Goal: Complete application form: Complete application form

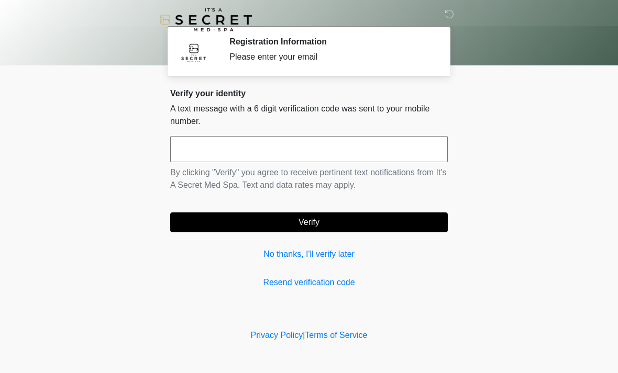
click at [223, 148] on input "text" at bounding box center [309, 149] width 278 height 26
type input "******"
click at [263, 217] on button "Verify" at bounding box center [309, 223] width 278 height 20
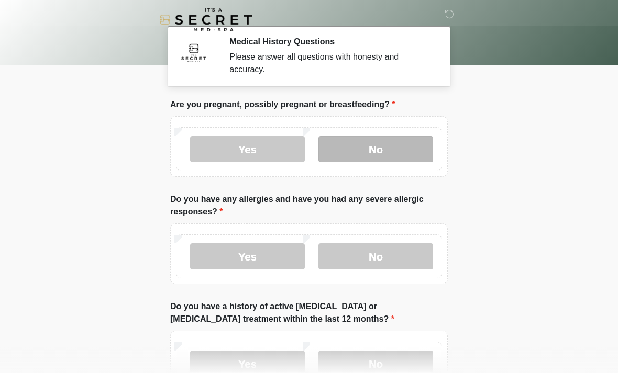
click at [399, 151] on label "No" at bounding box center [375, 149] width 115 height 26
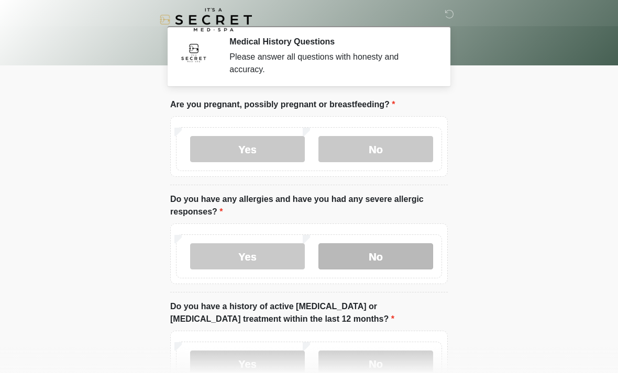
click at [386, 261] on label "No" at bounding box center [375, 257] width 115 height 26
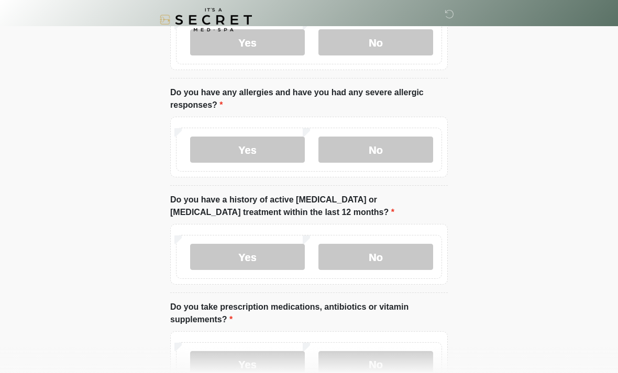
scroll to position [114, 0]
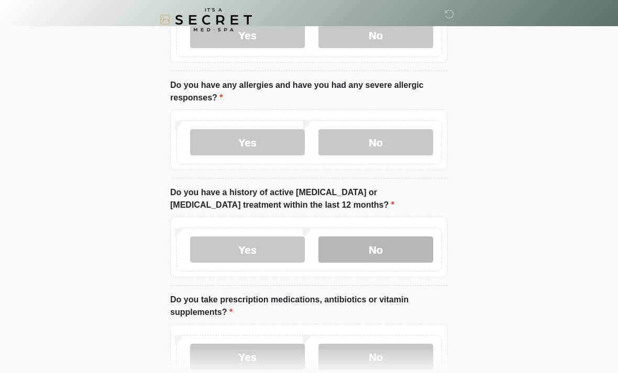
click at [380, 259] on label "No" at bounding box center [375, 250] width 115 height 26
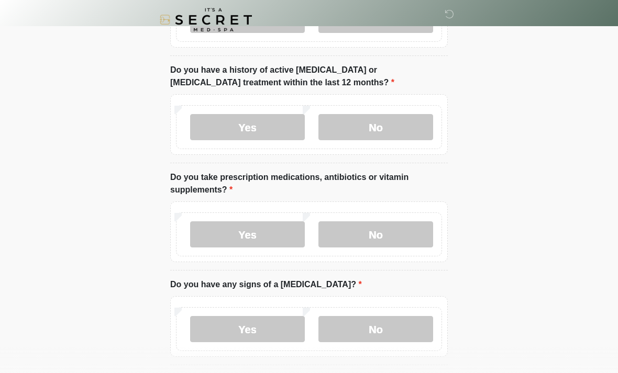
scroll to position [244, 0]
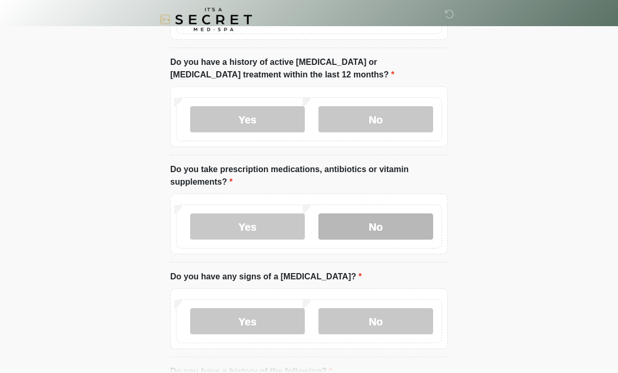
click at [379, 233] on label "No" at bounding box center [375, 227] width 115 height 26
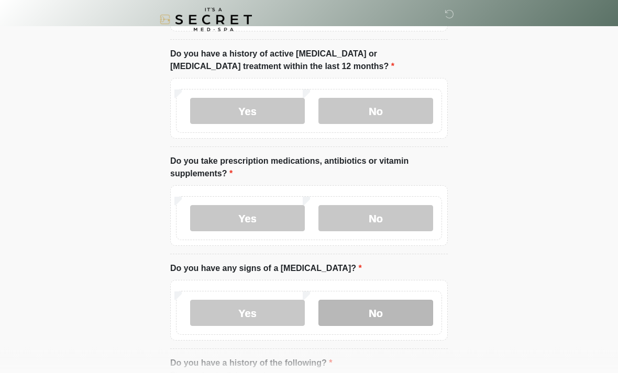
click at [391, 311] on label "No" at bounding box center [375, 314] width 115 height 26
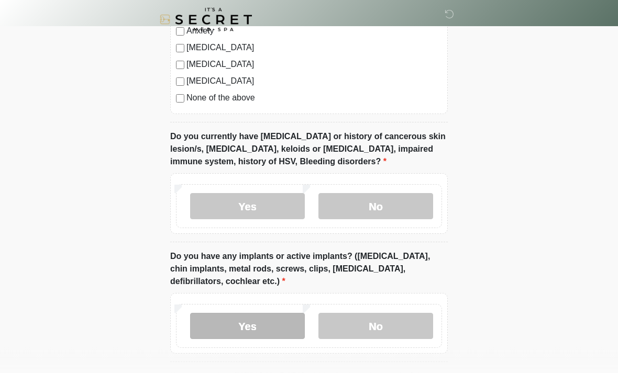
scroll to position [740, 0]
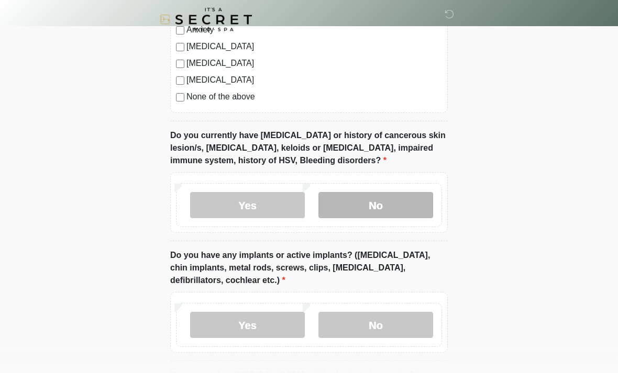
click at [415, 211] on label "No" at bounding box center [375, 206] width 115 height 26
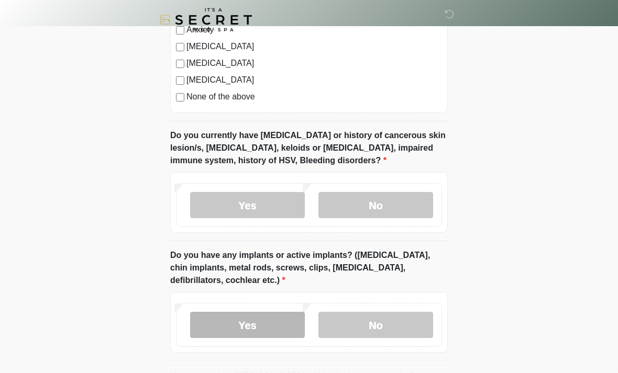
click at [245, 334] on label "Yes" at bounding box center [247, 325] width 115 height 26
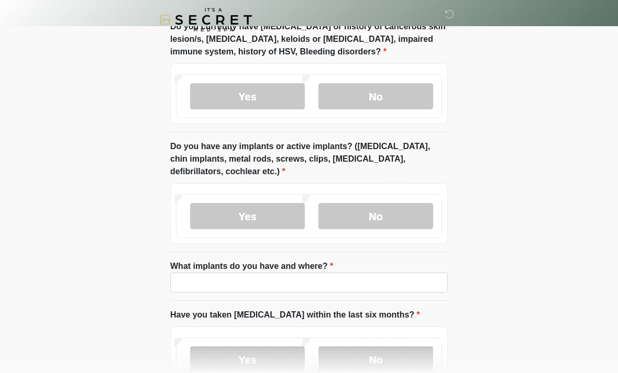
scroll to position [858, 0]
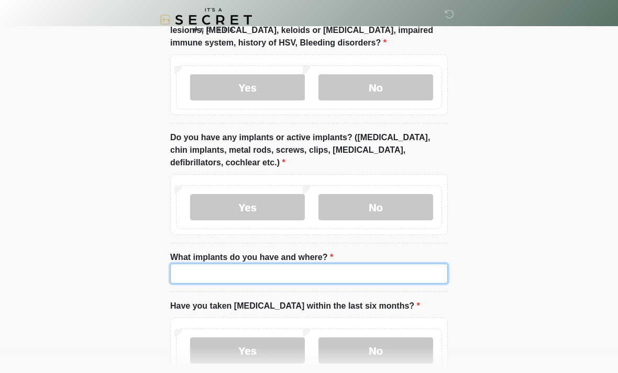
click at [247, 266] on input "What implants do you have and where?" at bounding box center [309, 274] width 278 height 20
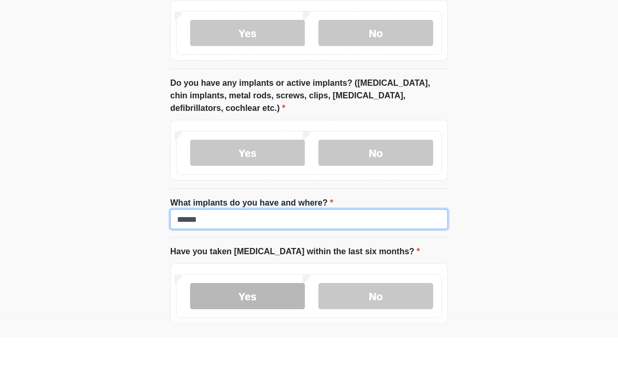
scroll to position [954, 0]
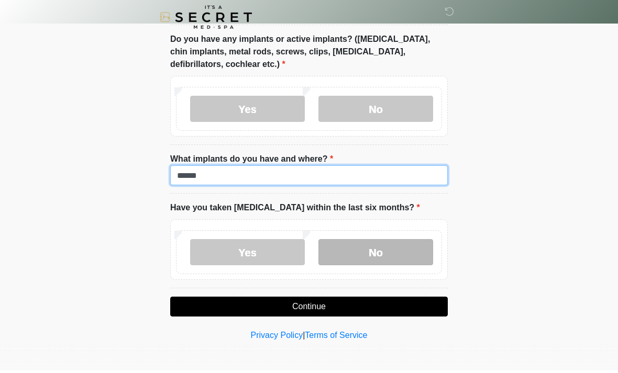
type input "******"
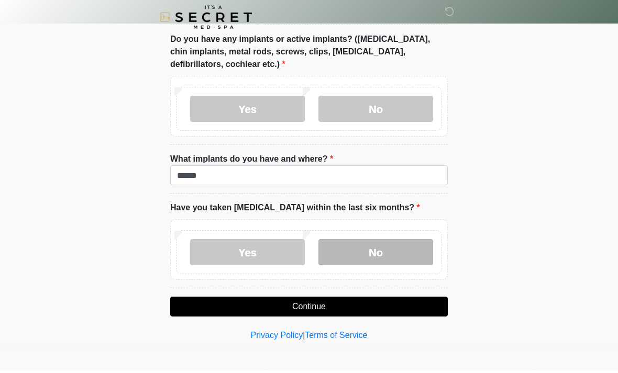
click at [371, 243] on label "No" at bounding box center [375, 255] width 115 height 26
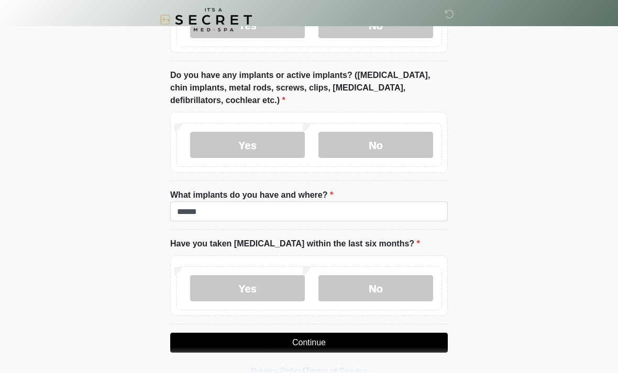
click at [313, 337] on button "Continue" at bounding box center [309, 343] width 278 height 20
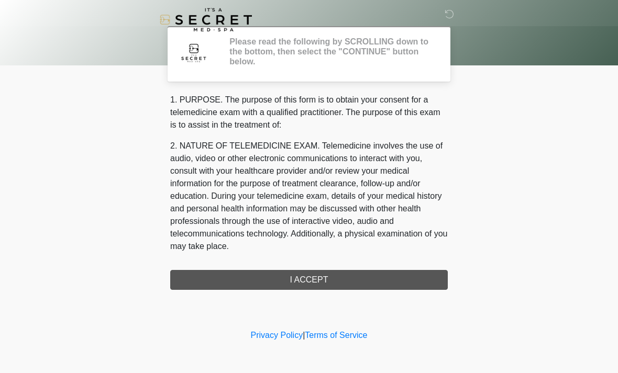
scroll to position [0, 0]
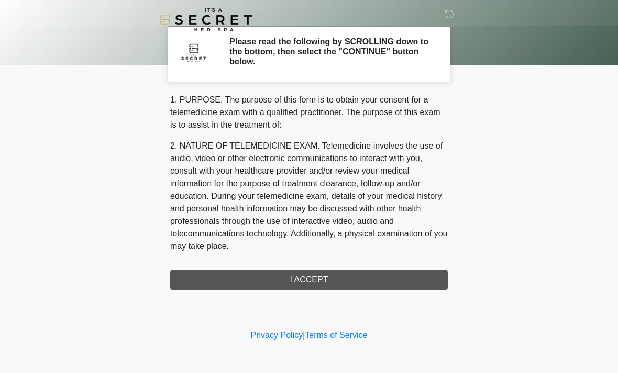
click at [297, 285] on div "1. PURPOSE. The purpose of this form is to obtain your consent for a telemedici…" at bounding box center [309, 192] width 278 height 196
click at [303, 277] on div "1. PURPOSE. The purpose of this form is to obtain your consent for a telemedici…" at bounding box center [309, 192] width 278 height 196
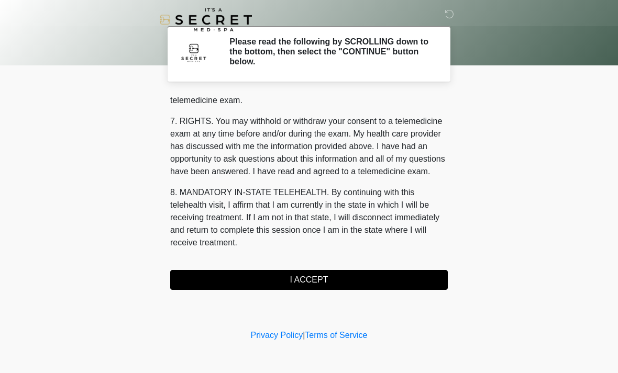
scroll to position [444, 0]
click at [321, 279] on button "I ACCEPT" at bounding box center [309, 280] width 278 height 20
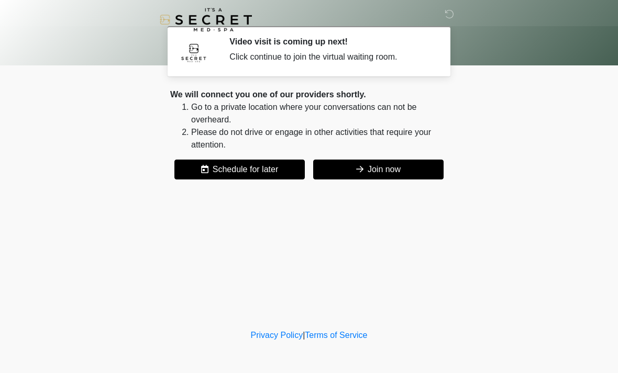
click at [358, 173] on icon at bounding box center [359, 169] width 7 height 8
